Goal: Entertainment & Leisure: Consume media (video, audio)

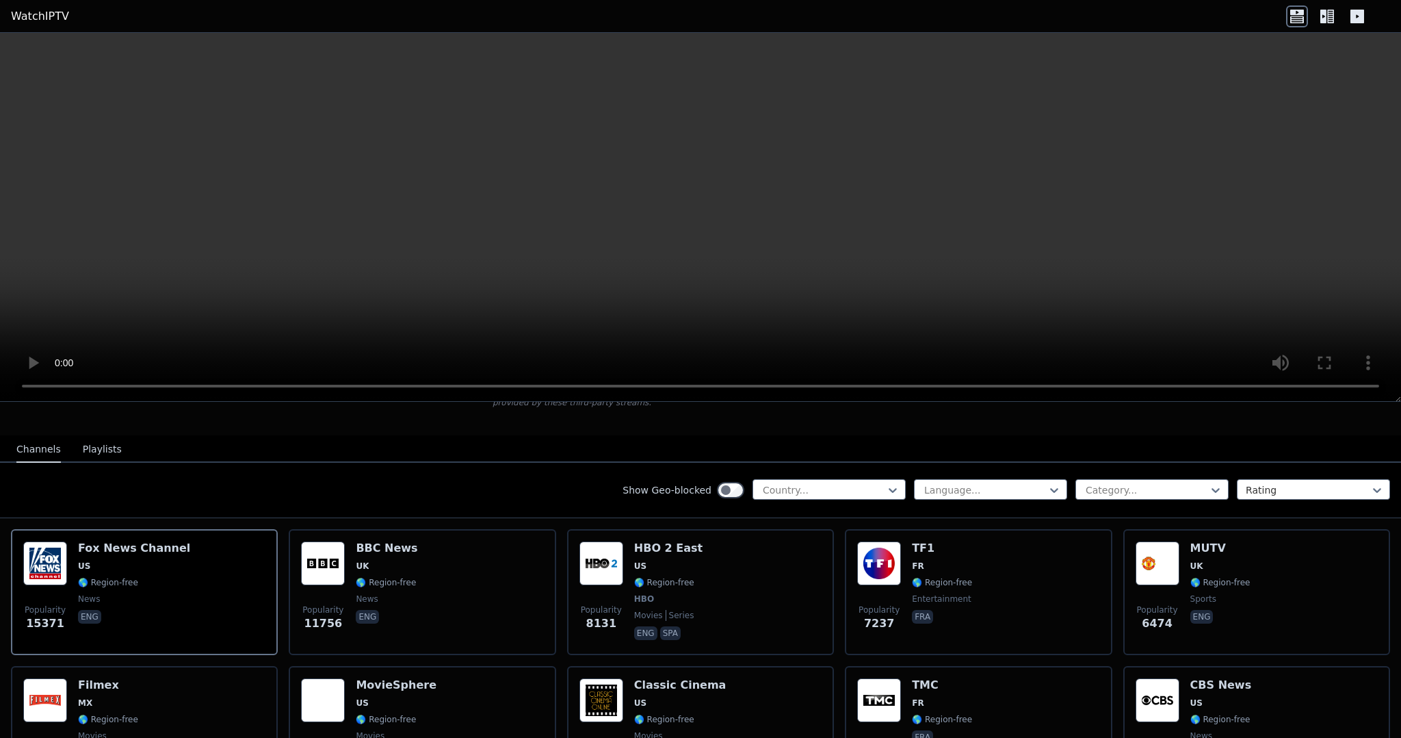
scroll to position [119, 0]
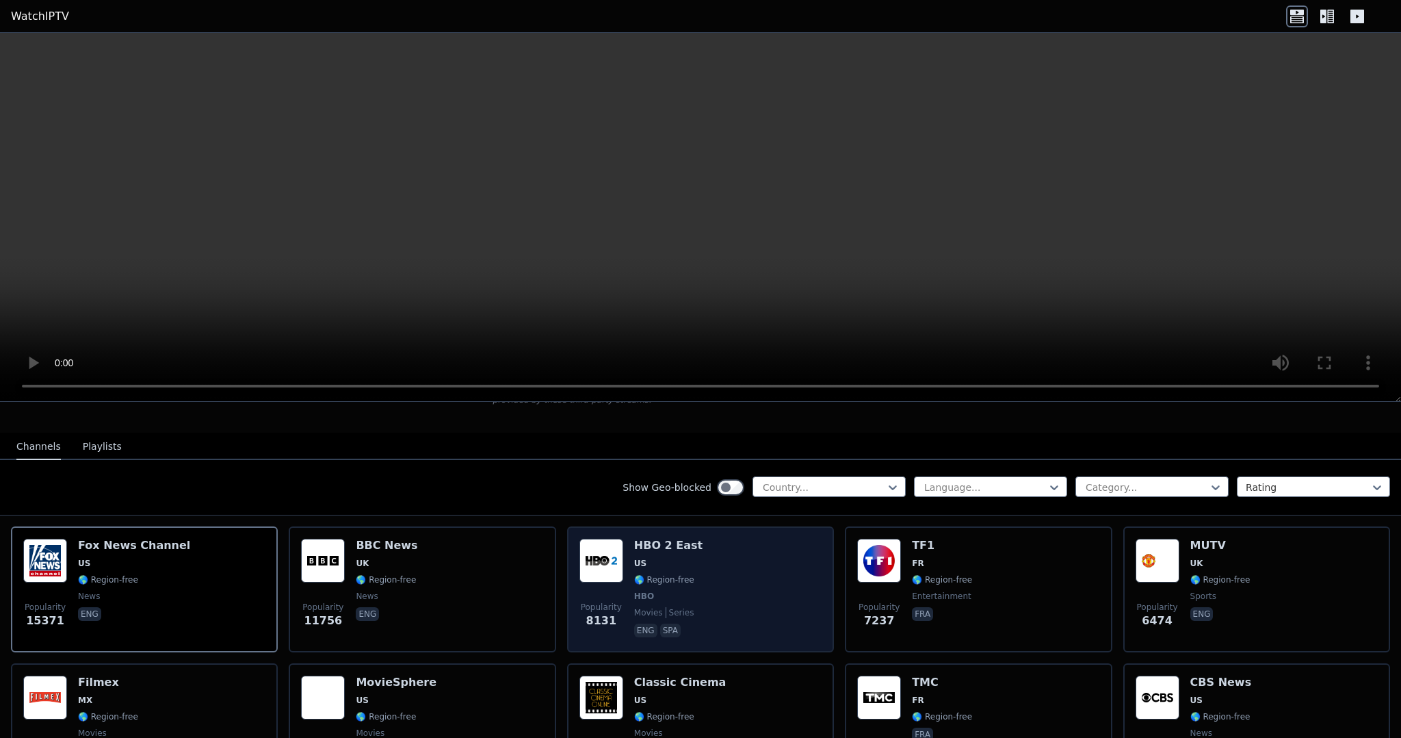
click at [651, 555] on div "HBO 2 East US 🌎 Region-free HBO movies series eng spa" at bounding box center [668, 589] width 68 height 101
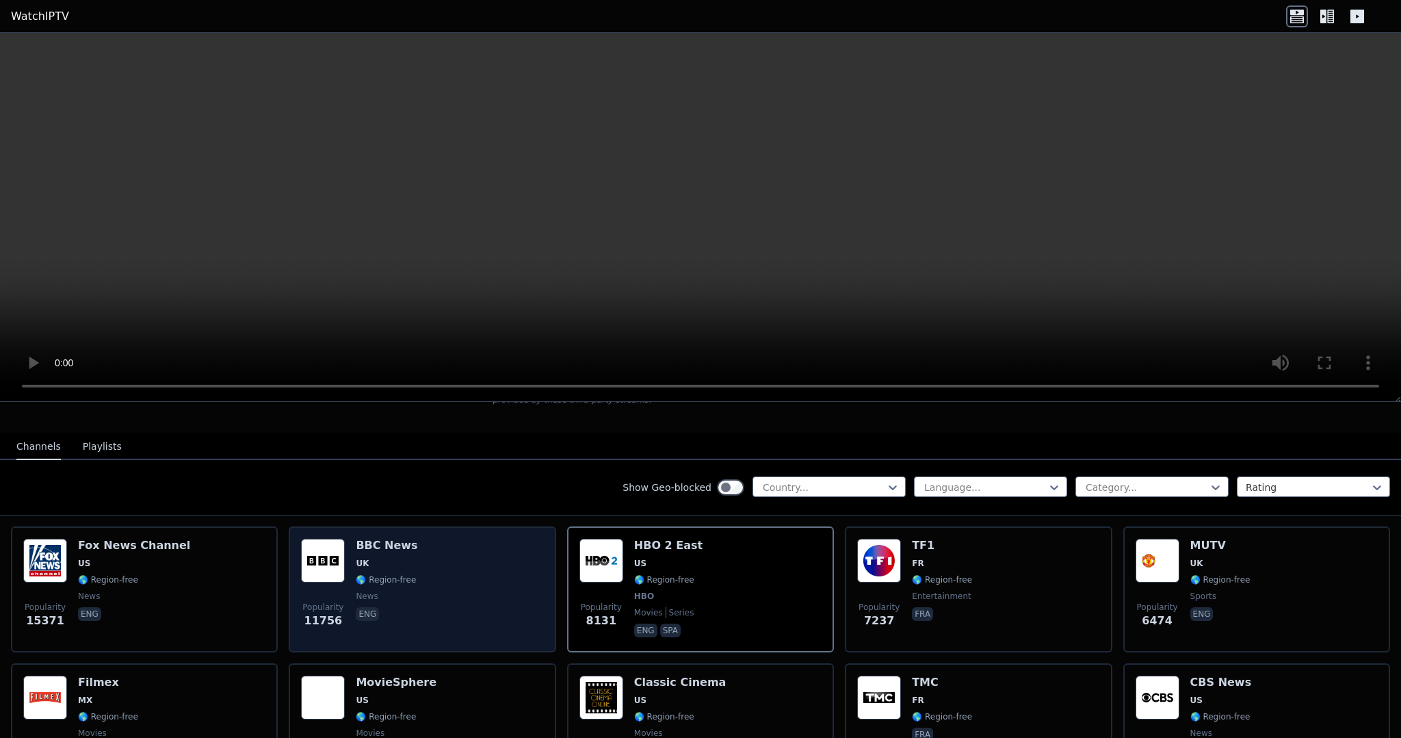
click at [394, 609] on span "eng" at bounding box center [387, 615] width 62 height 16
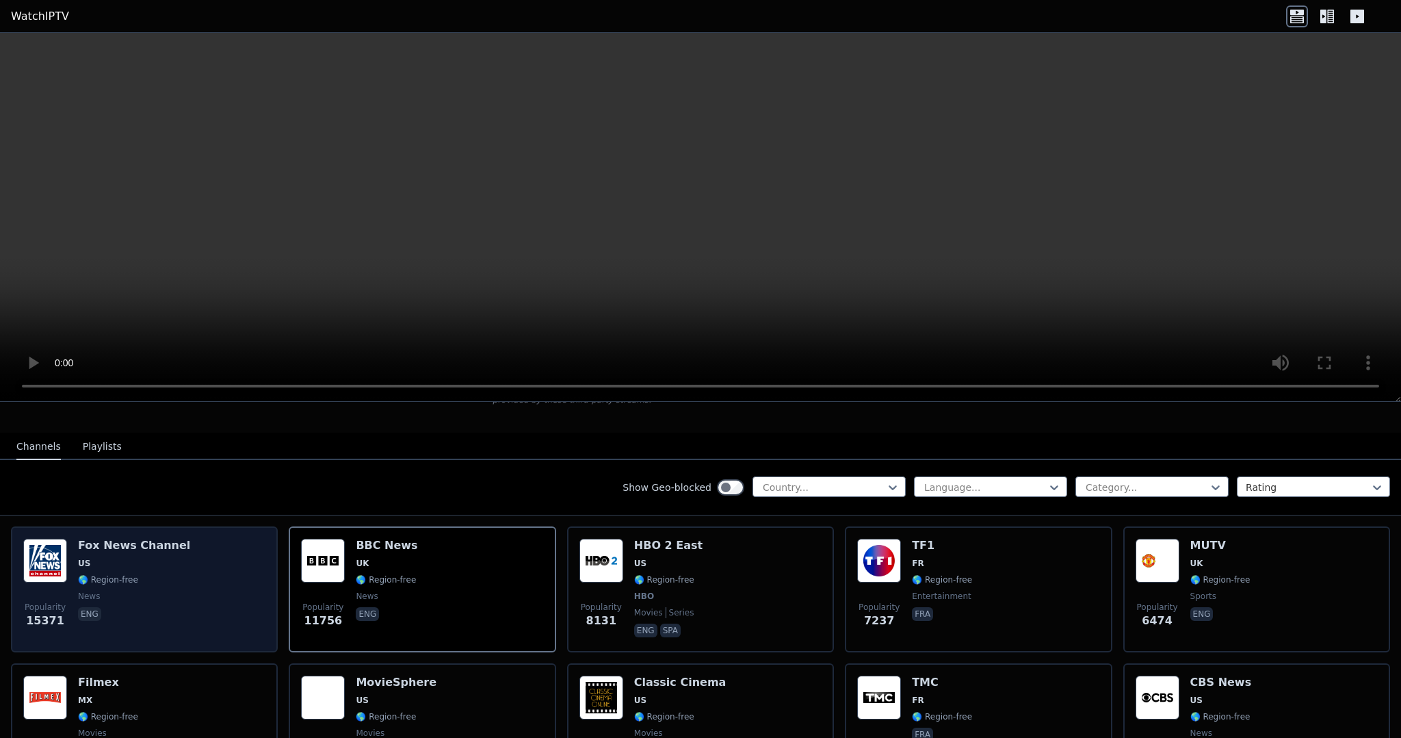
click at [226, 586] on div "Popularity 15371 [PERSON_NAME] US 🌎 Region-free news eng" at bounding box center [144, 589] width 242 height 101
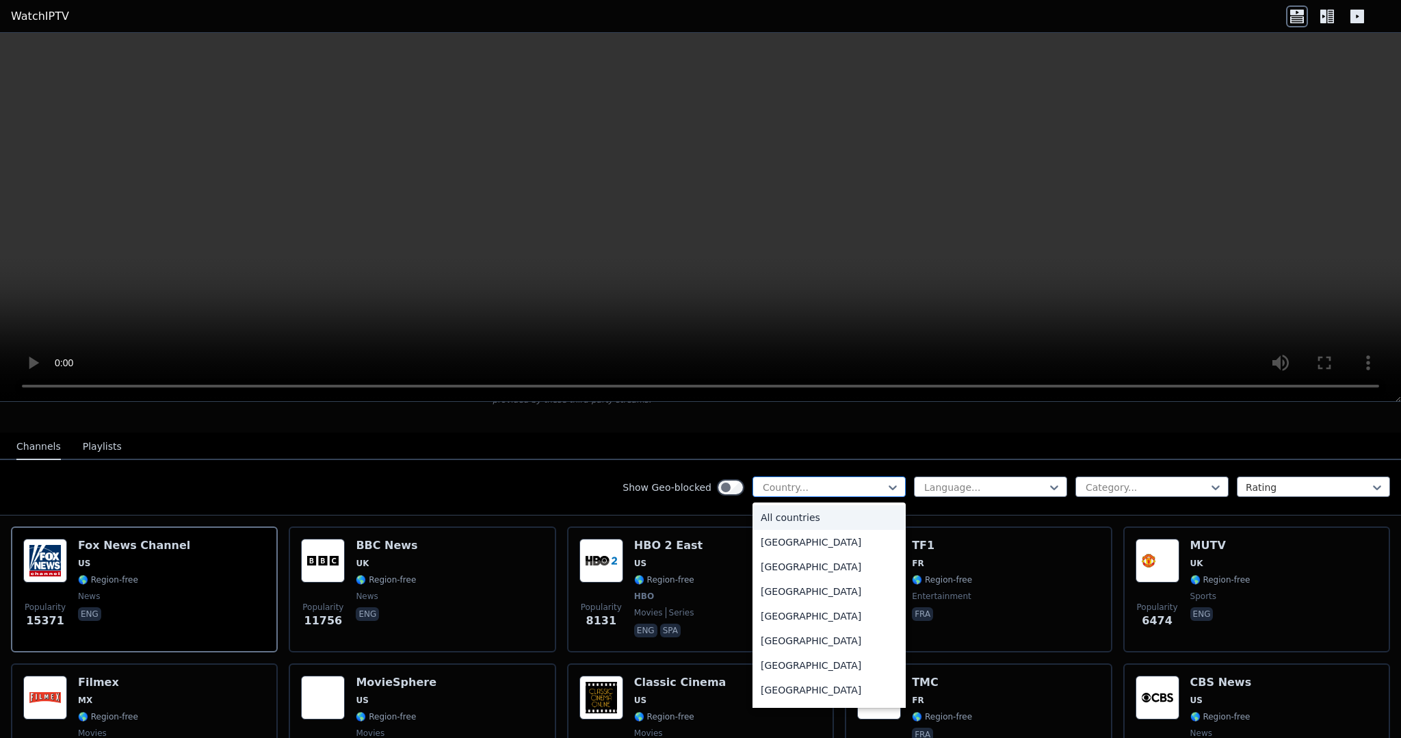
click at [796, 491] on div at bounding box center [824, 487] width 125 height 14
click at [794, 592] on div "[GEOGRAPHIC_DATA]" at bounding box center [829, 585] width 153 height 25
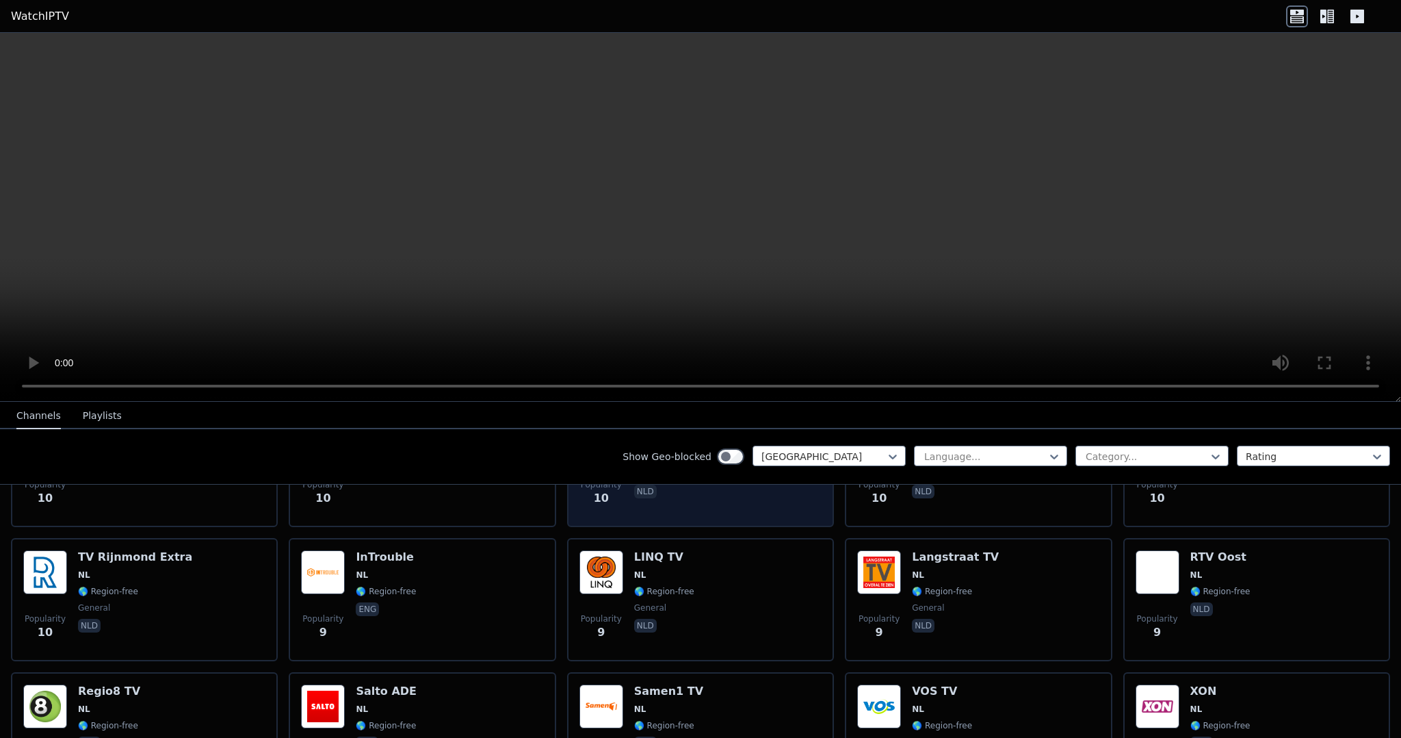
scroll to position [2266, 0]
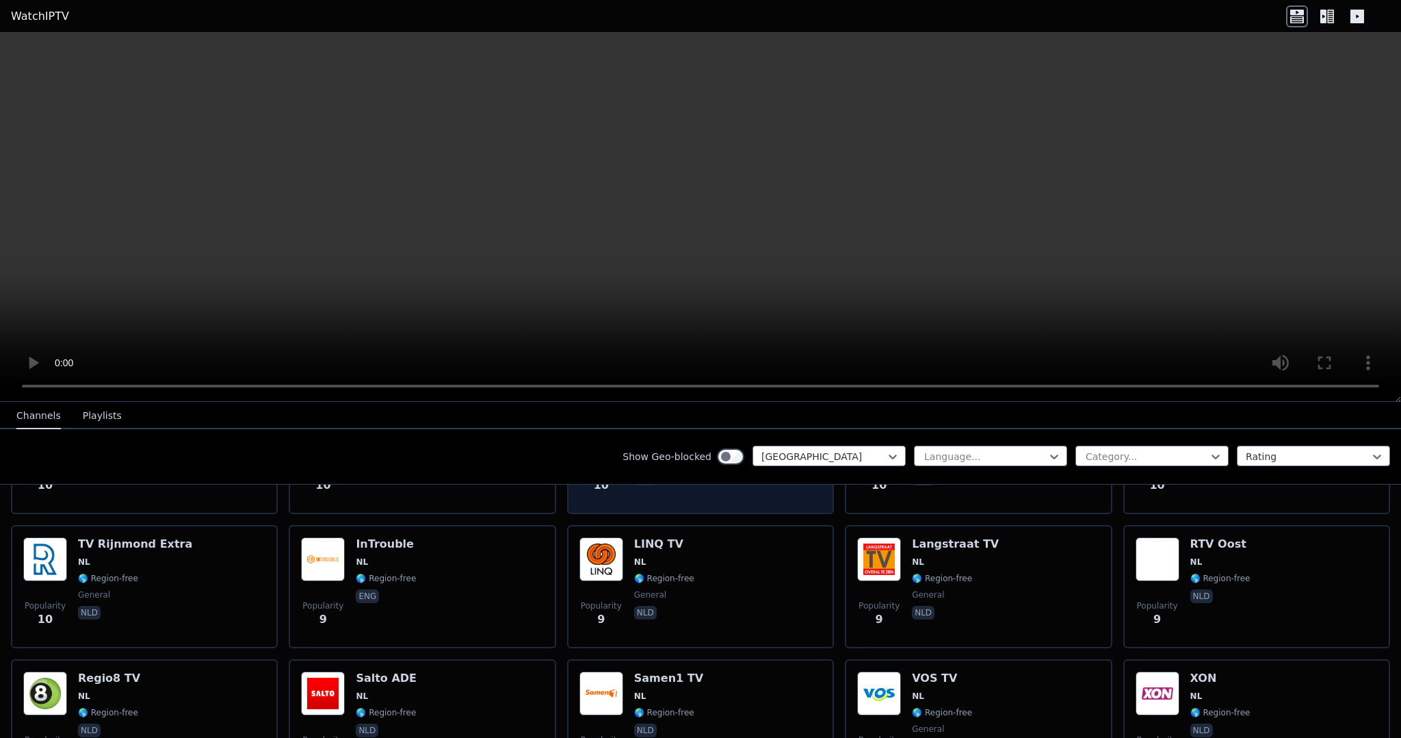
click at [796, 592] on div "Popularity 9 LINQ TV NL 🌎 Region-free general nld" at bounding box center [701, 586] width 242 height 99
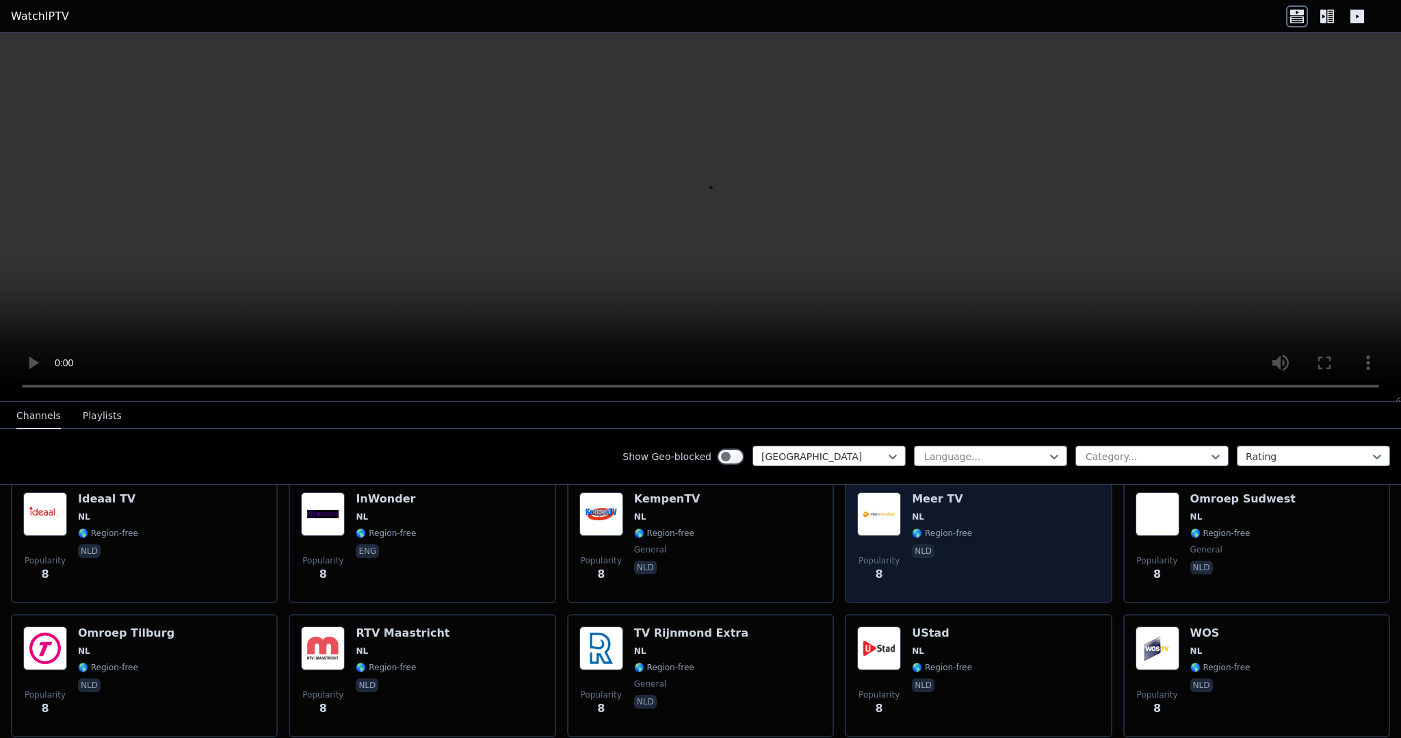
scroll to position [2583, 0]
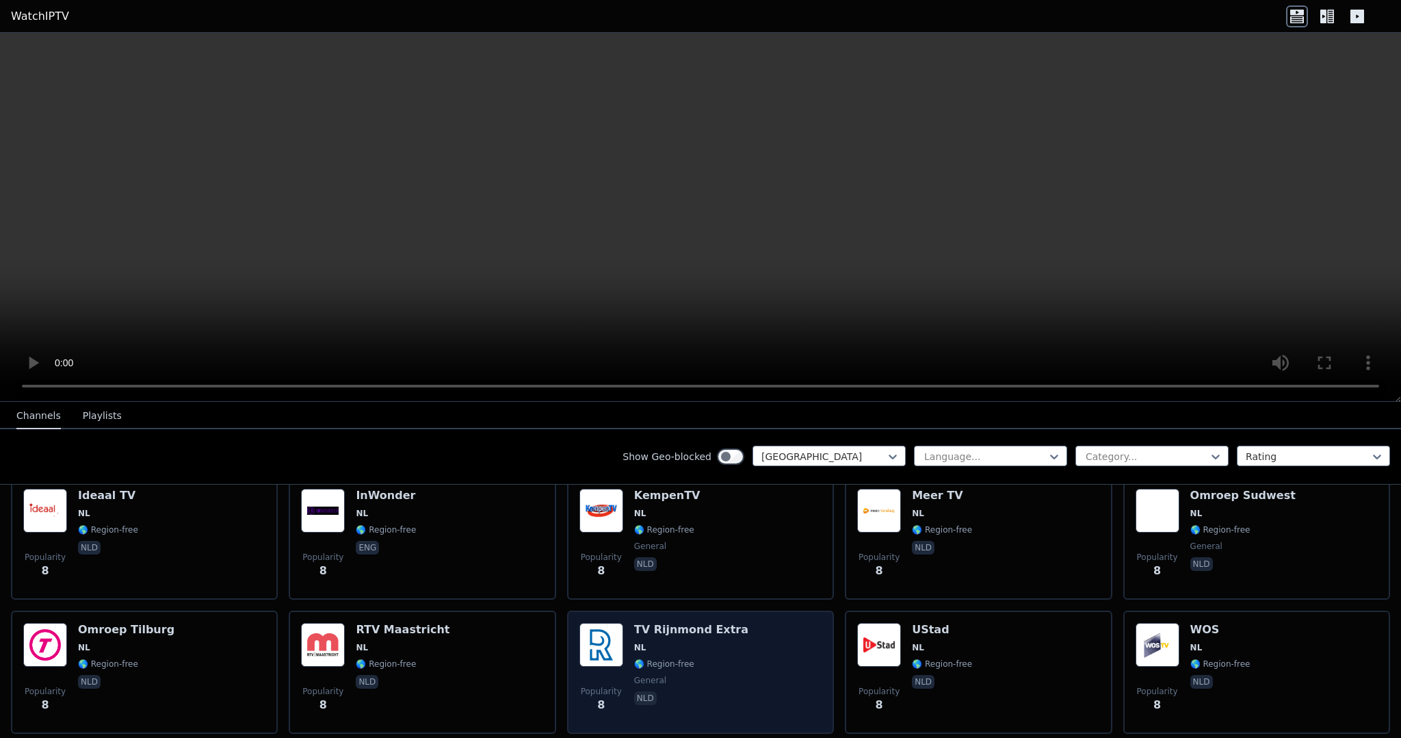
click at [804, 645] on div "Popularity 8 TV Rijnmond Extra NL 🌎 Region-free general nld" at bounding box center [701, 672] width 242 height 99
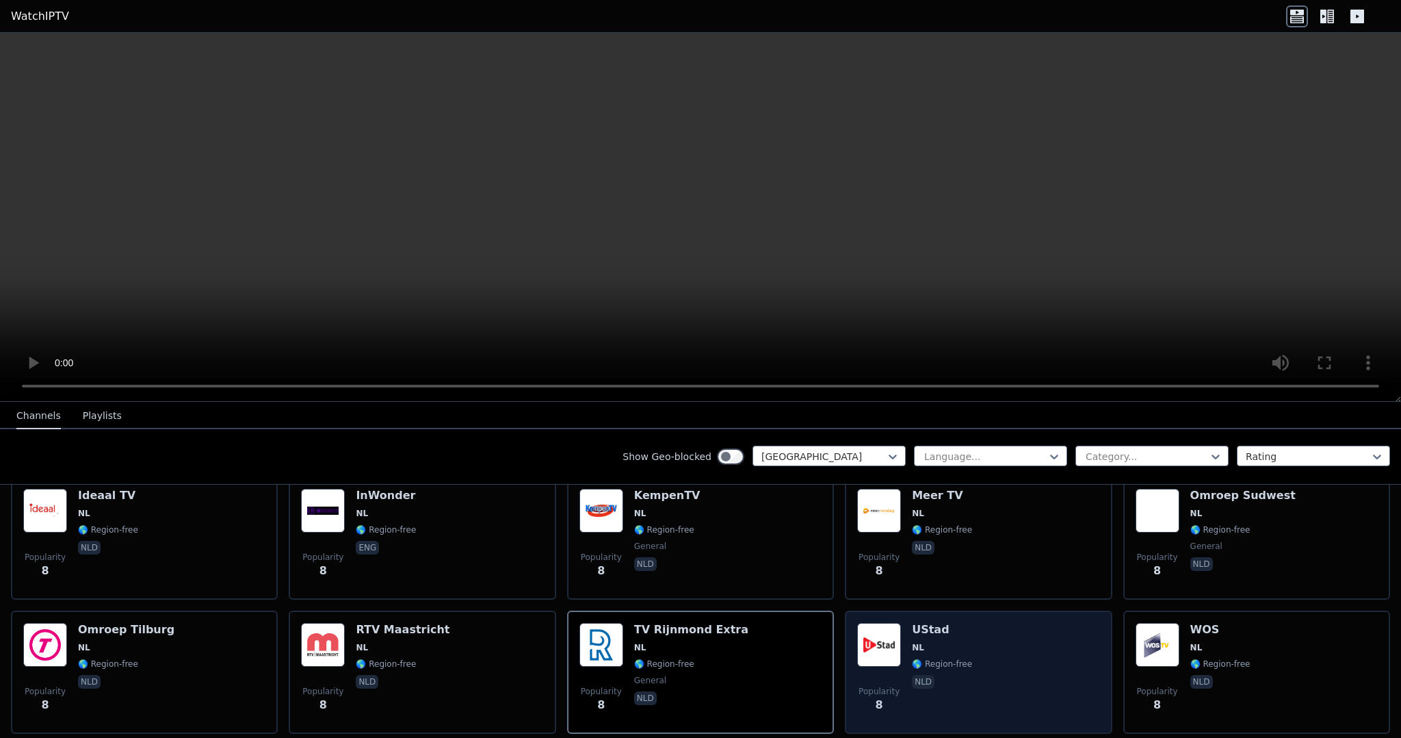
click at [904, 652] on div "Popularity 8 UStad [GEOGRAPHIC_DATA] 🌎 Region-free nld" at bounding box center [978, 672] width 242 height 99
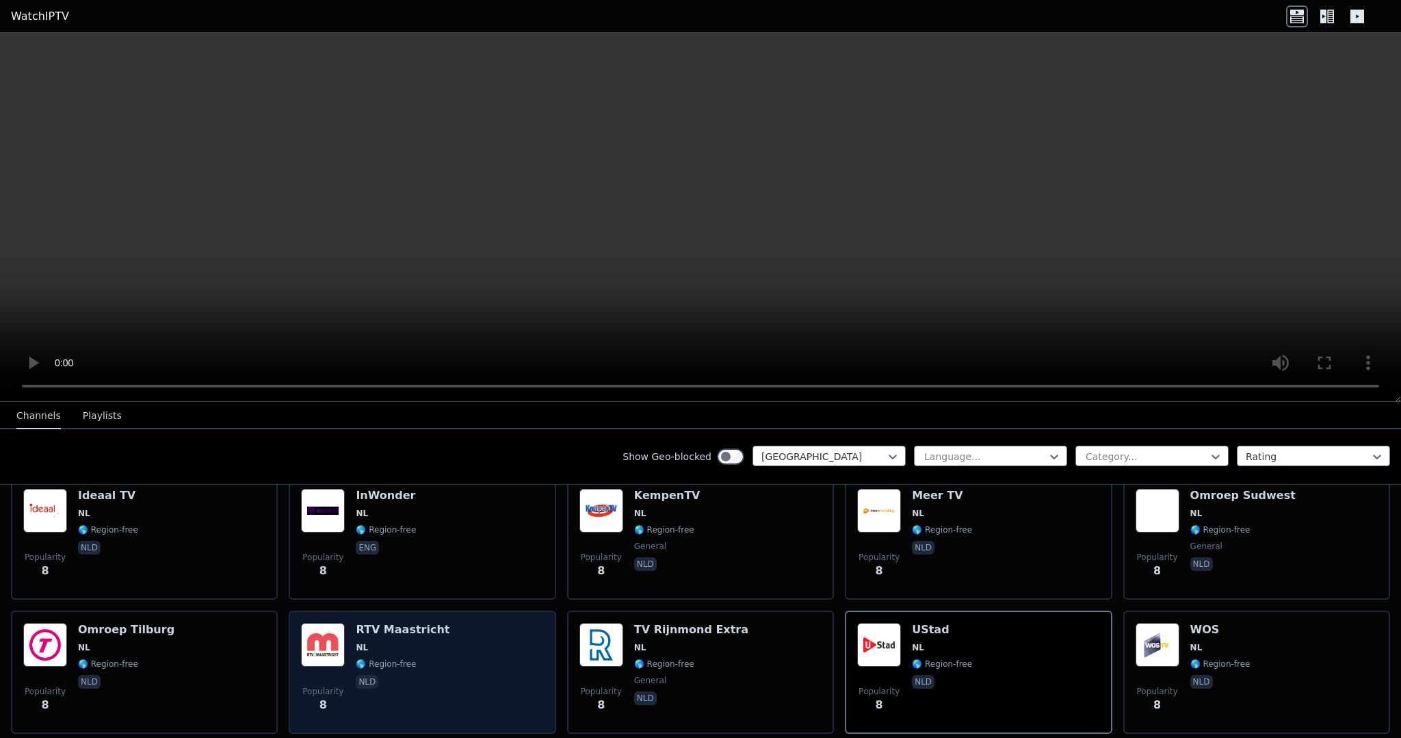
click at [503, 647] on div "Popularity 8 RTV Maastricht NL 🌎 Region-free nld" at bounding box center [422, 672] width 242 height 99
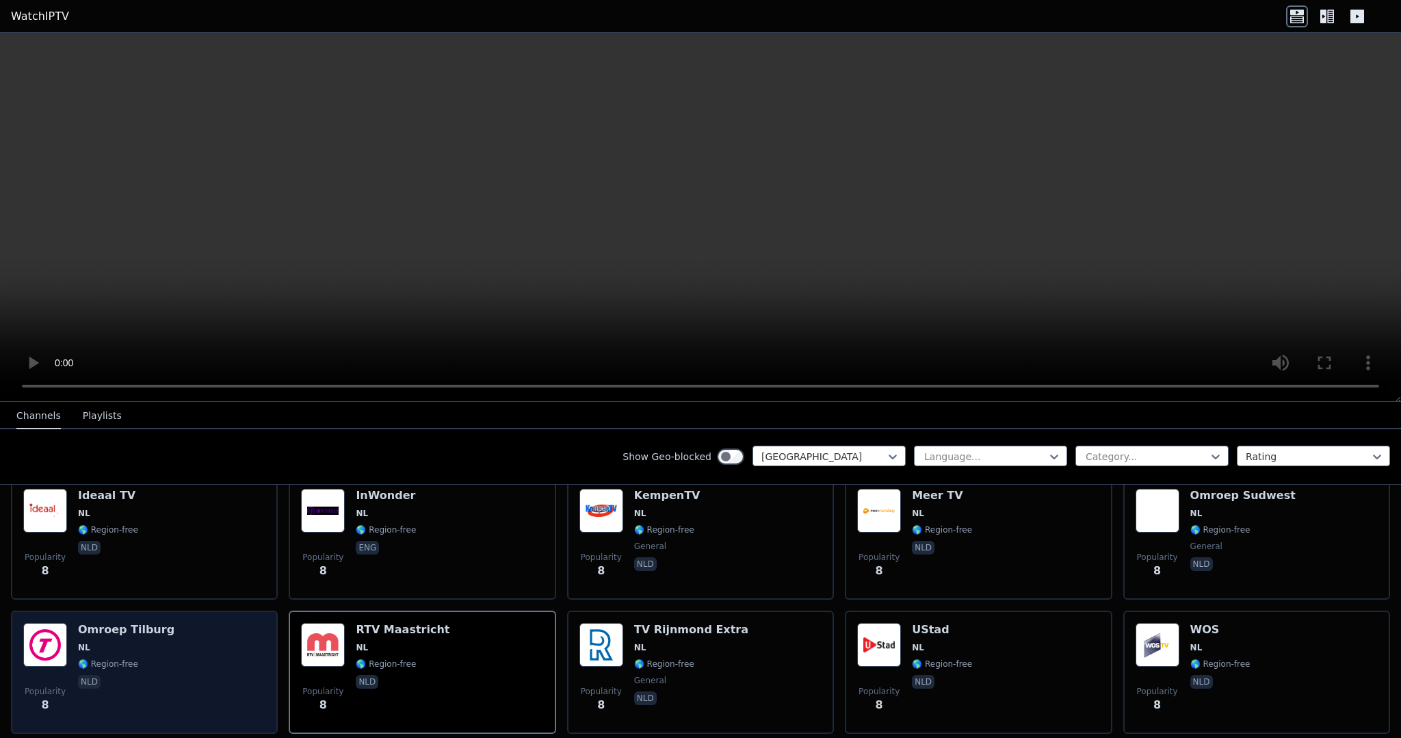
click at [203, 637] on div "Popularity 8 Omroep Tilburg NL 🌎 Region-free nld" at bounding box center [144, 672] width 242 height 99
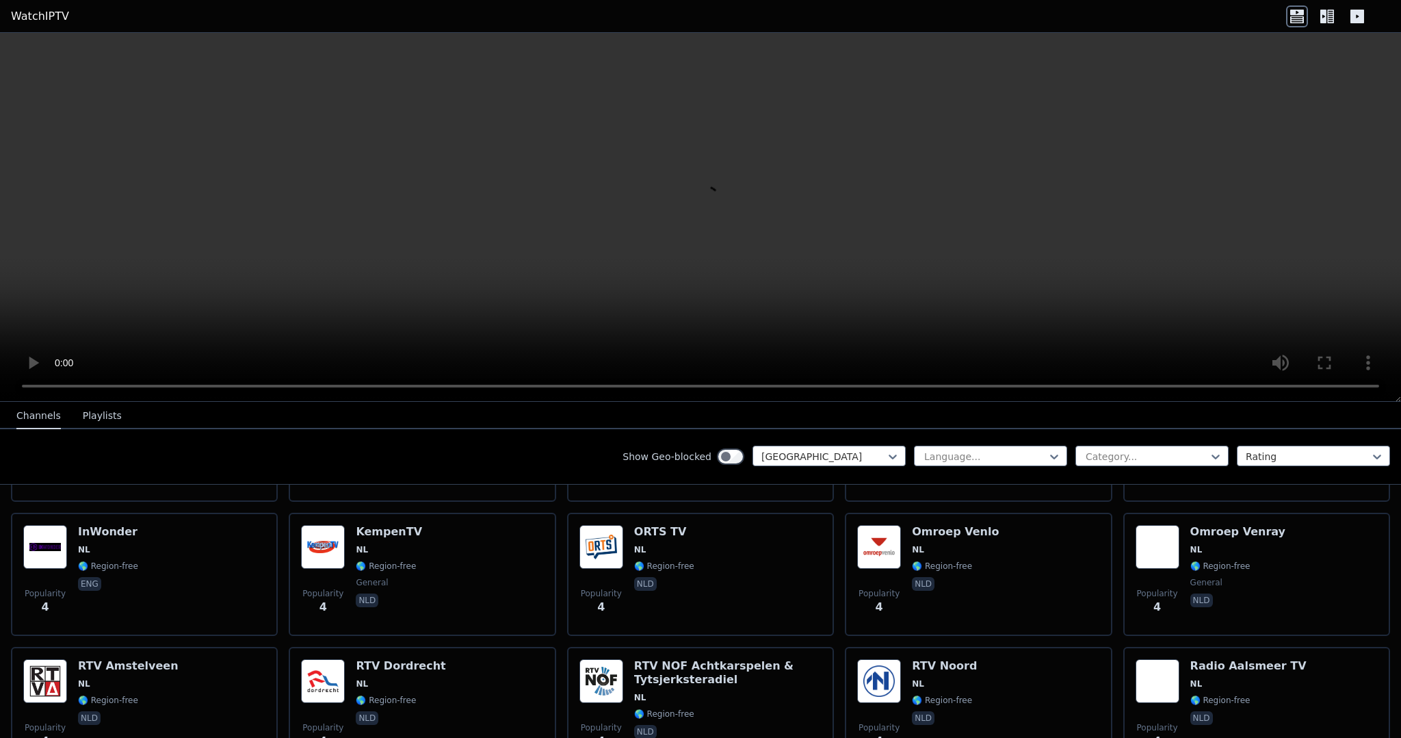
scroll to position [3623, 0]
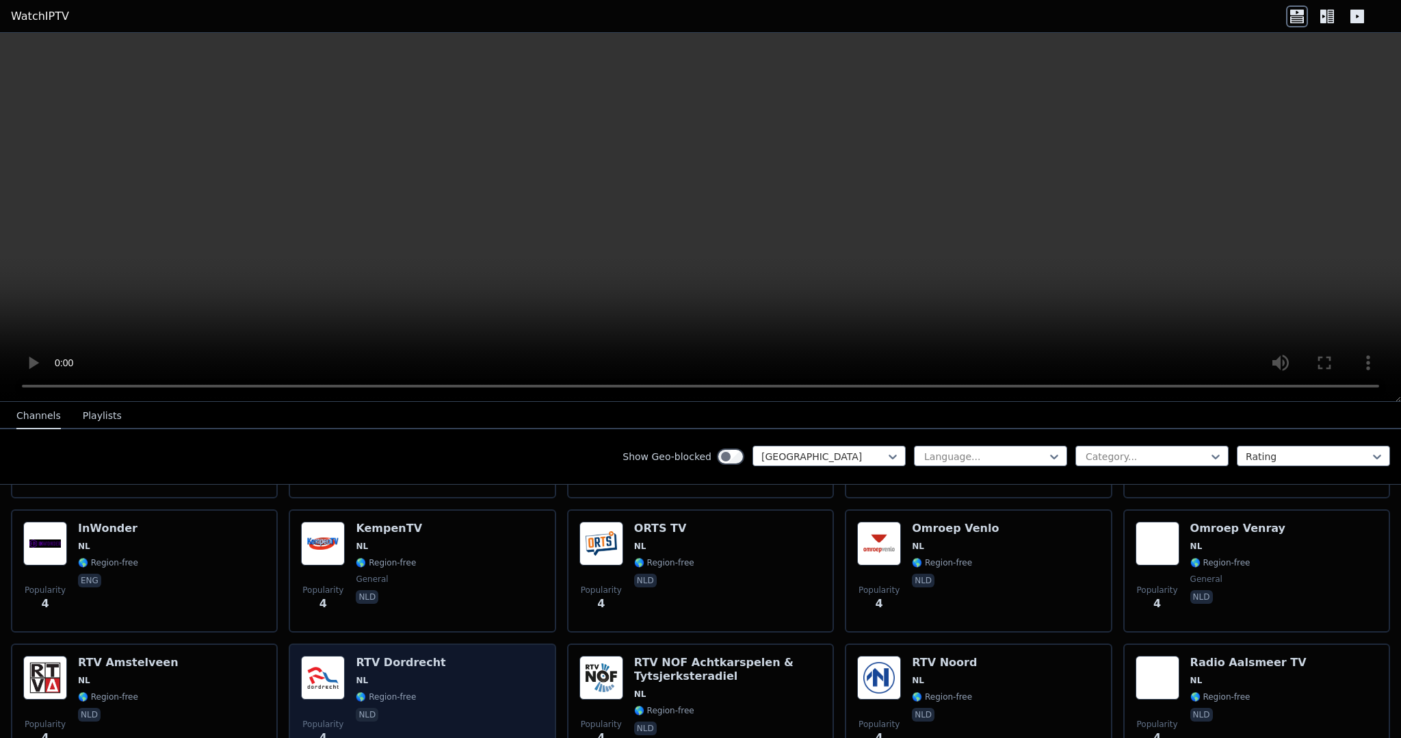
click at [331, 672] on img at bounding box center [323, 678] width 44 height 44
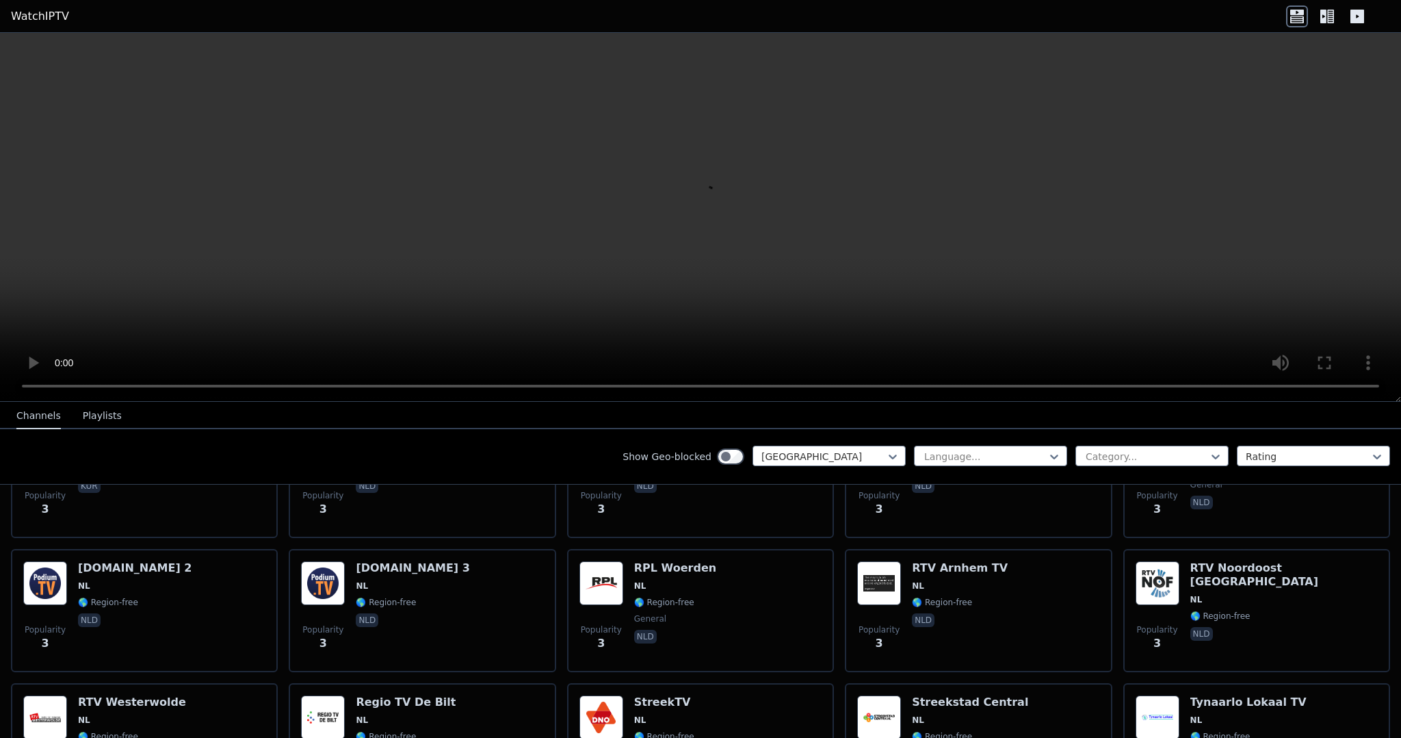
scroll to position [4121, 0]
